Goal: Find specific page/section: Find specific page/section

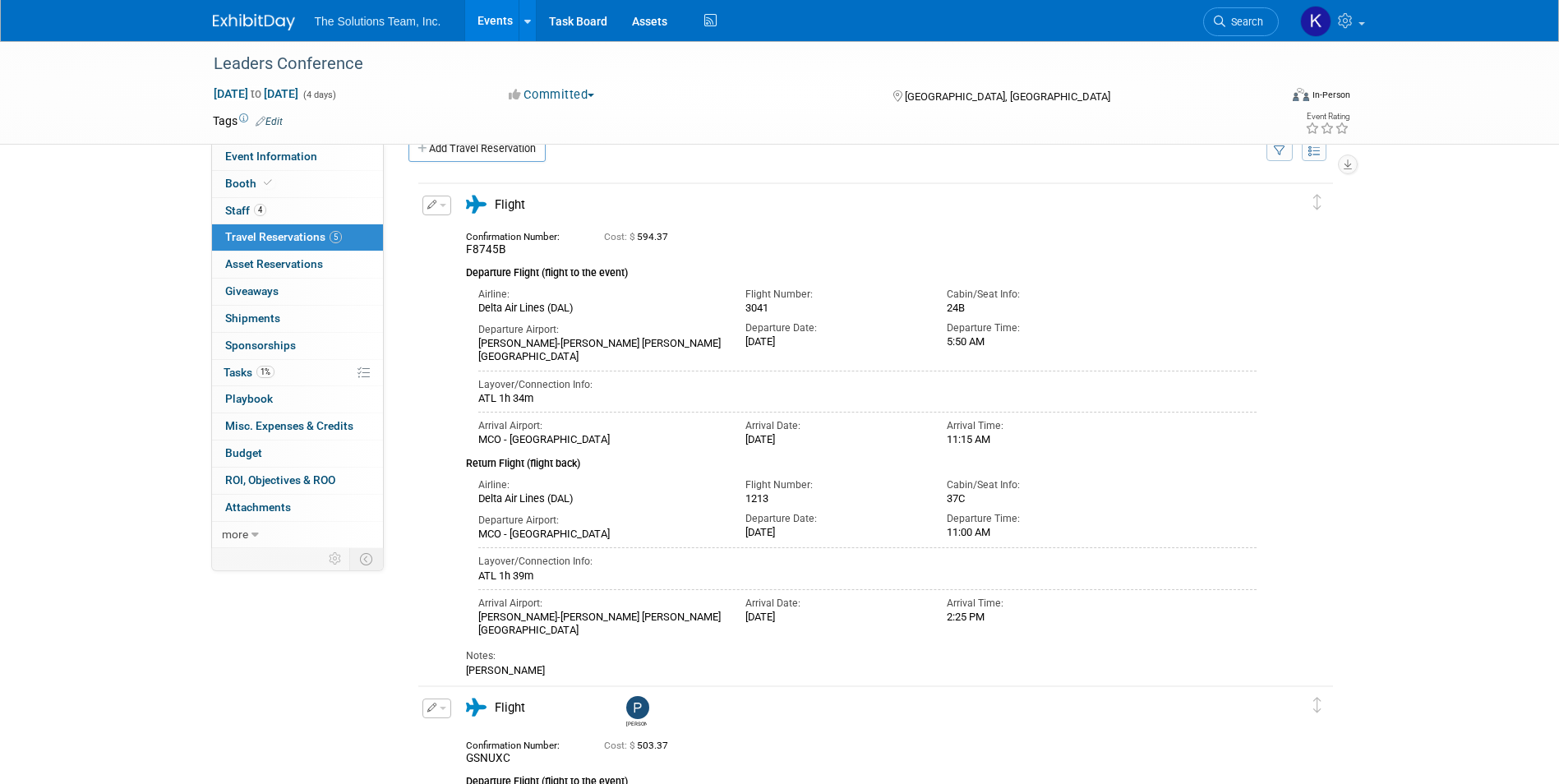
click at [257, 20] on img at bounding box center [254, 21] width 82 height 16
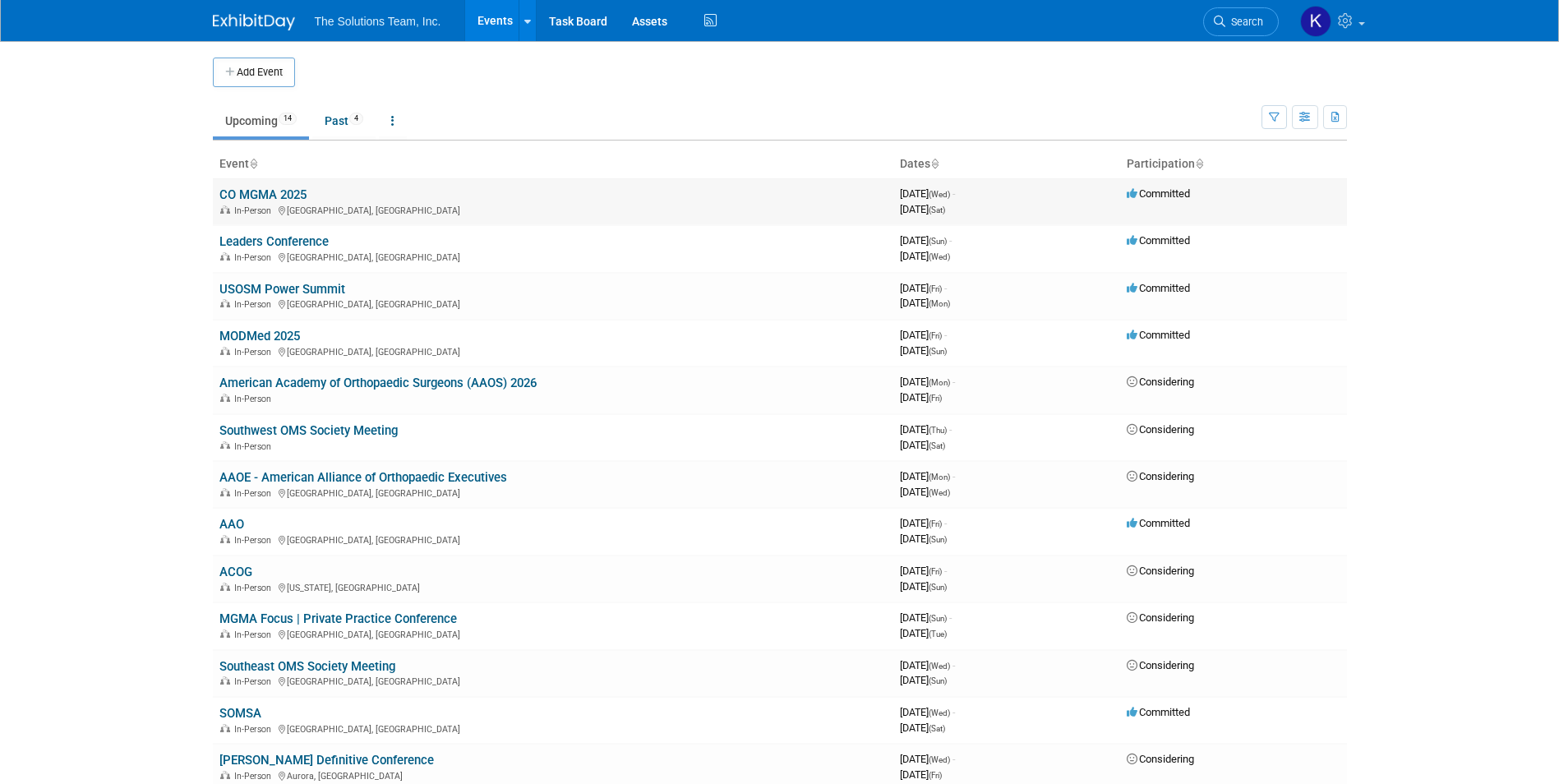
click at [266, 195] on link "CO MGMA 2025" at bounding box center [262, 194] width 87 height 15
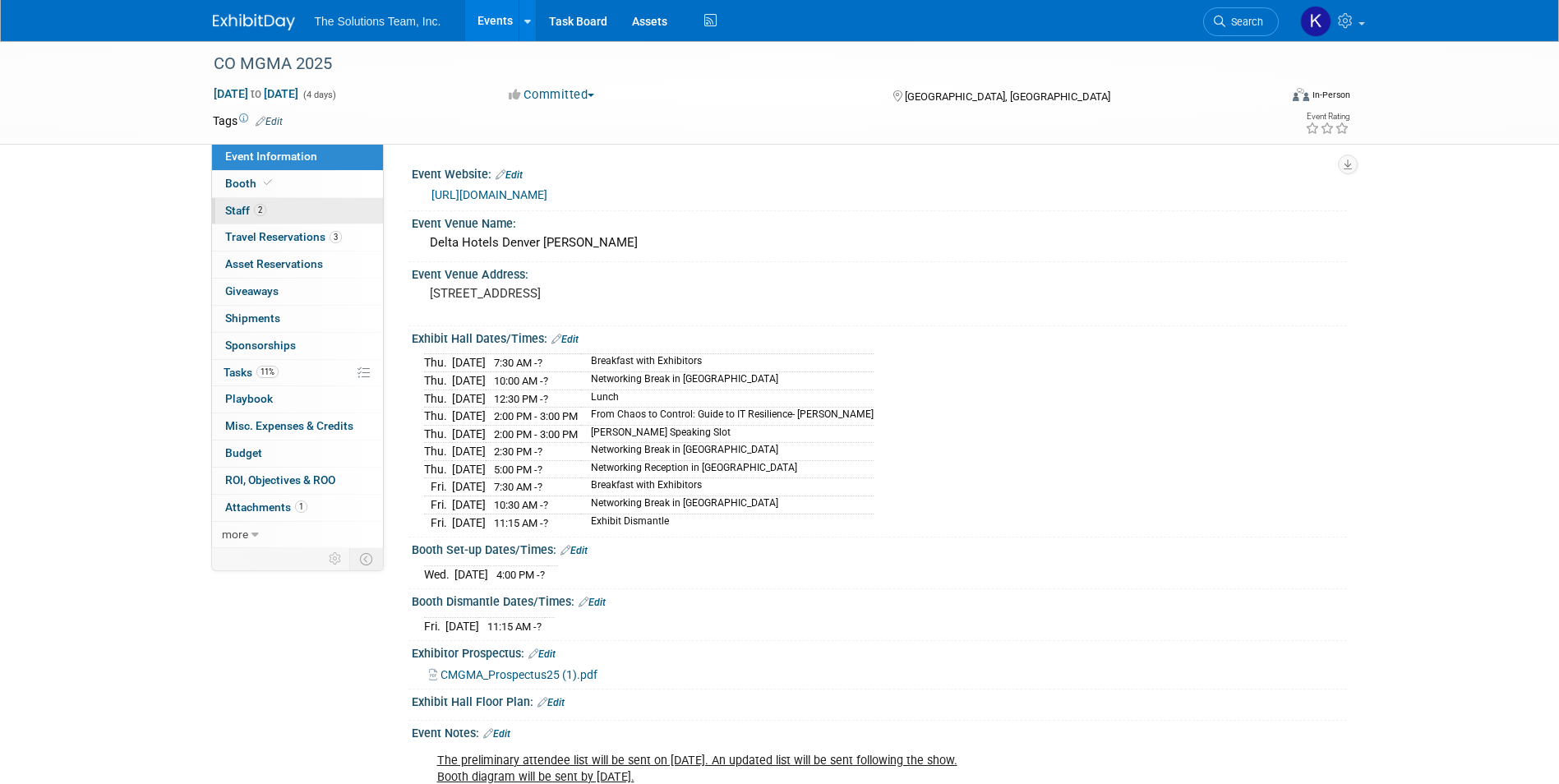
click at [285, 210] on link "2 Staff 2" at bounding box center [297, 211] width 171 height 27
